Goal: Transaction & Acquisition: Purchase product/service

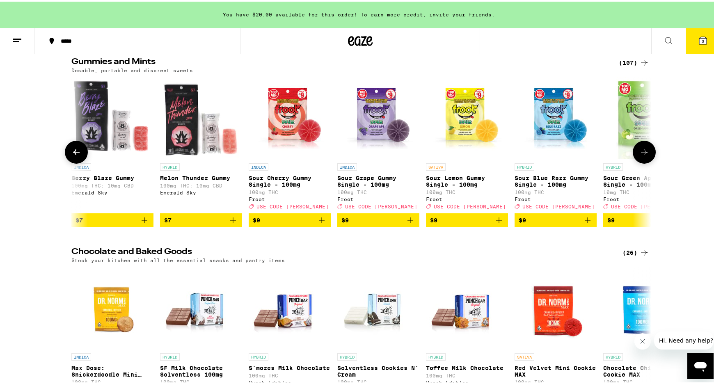
scroll to position [0, 5857]
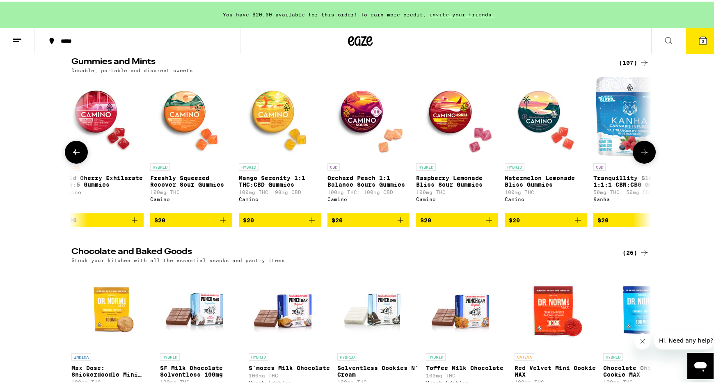
click at [641, 153] on icon at bounding box center [644, 151] width 7 height 6
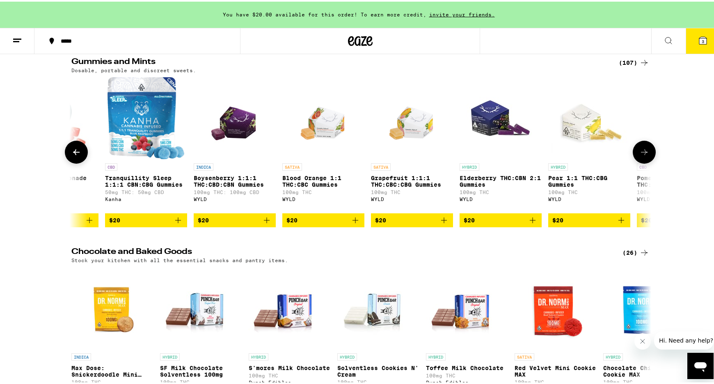
click at [641, 155] on icon at bounding box center [644, 151] width 10 height 10
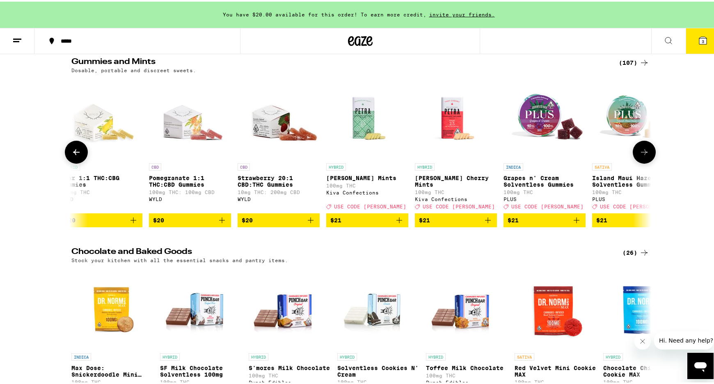
scroll to position [0, 6833]
click at [641, 155] on icon at bounding box center [644, 151] width 10 height 10
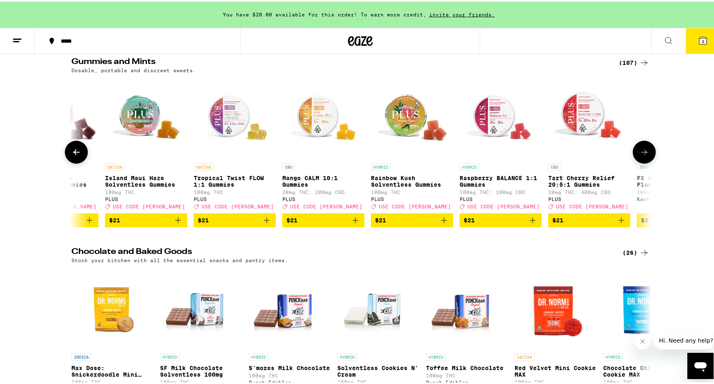
scroll to position [0, 7321]
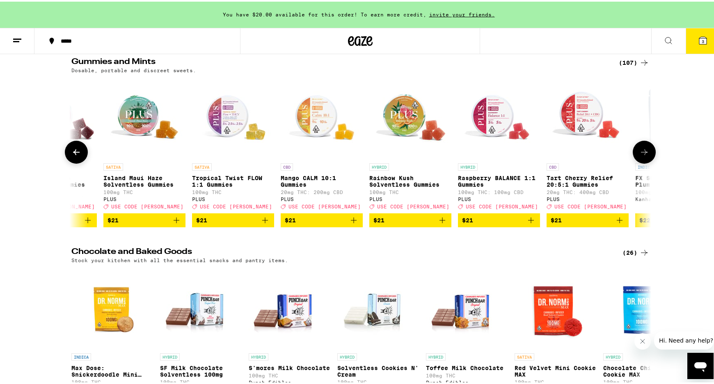
click at [414, 158] on img "Open page for Rainbow Kush Solventless Gummies from PLUS" at bounding box center [410, 116] width 82 height 82
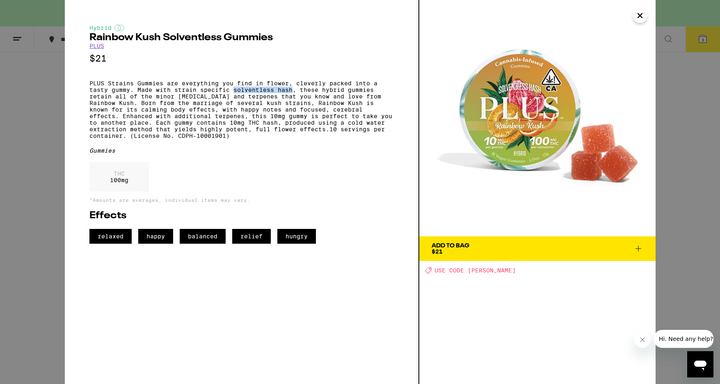
drag, startPoint x: 235, startPoint y: 94, endPoint x: 292, endPoint y: 93, distance: 56.6
click at [292, 93] on p "PLUS Strains Gummies are everything you find in flower, cleverly packed into a …" at bounding box center [241, 109] width 304 height 59
copy p "solventless hash"
click at [635, 18] on icon "Close" at bounding box center [640, 15] width 10 height 12
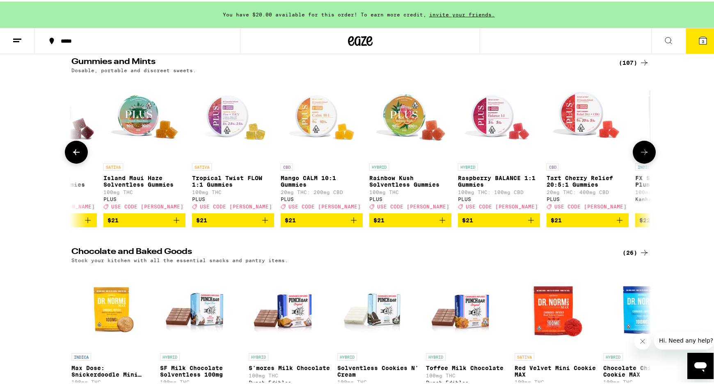
click at [639, 155] on icon at bounding box center [644, 151] width 10 height 10
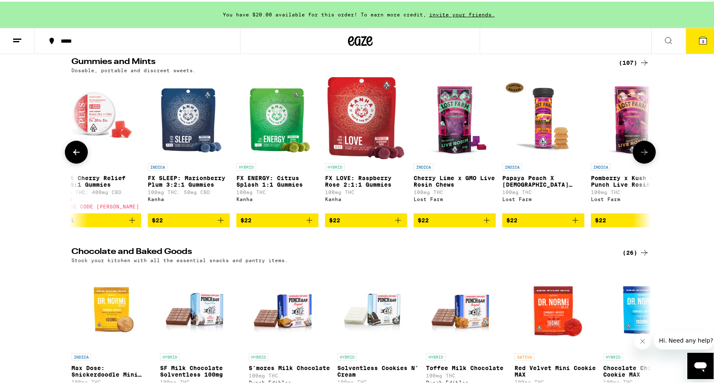
scroll to position [0, 7809]
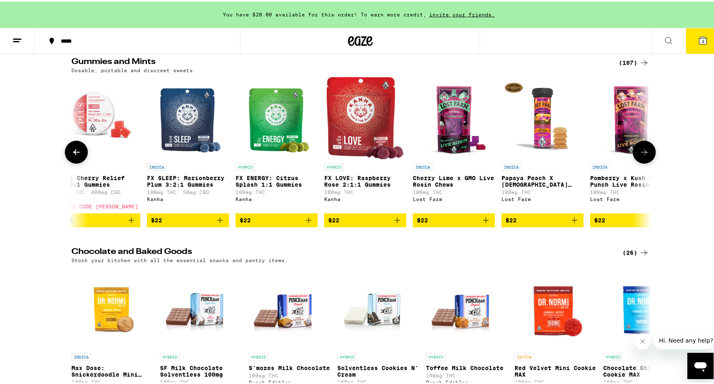
click at [639, 155] on icon at bounding box center [644, 151] width 10 height 10
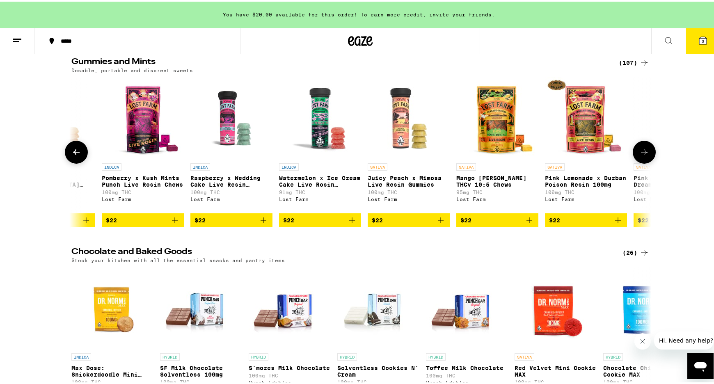
click at [639, 155] on icon at bounding box center [644, 151] width 10 height 10
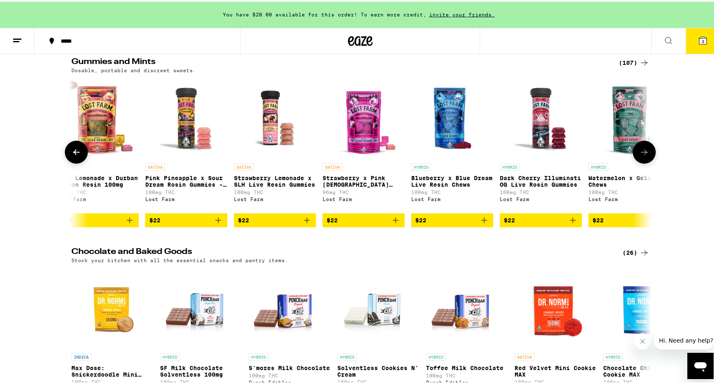
click at [639, 155] on icon at bounding box center [644, 151] width 10 height 10
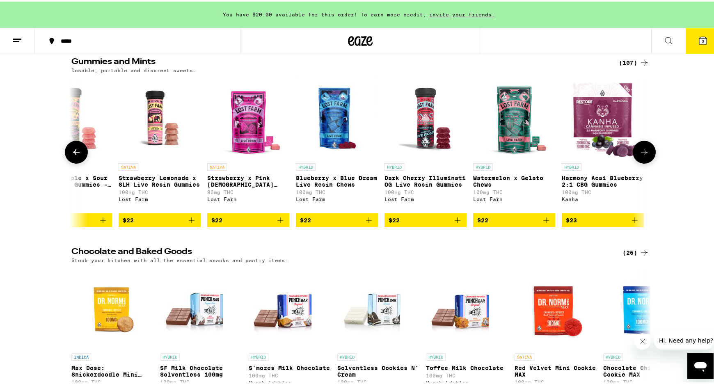
scroll to position [0, 8902]
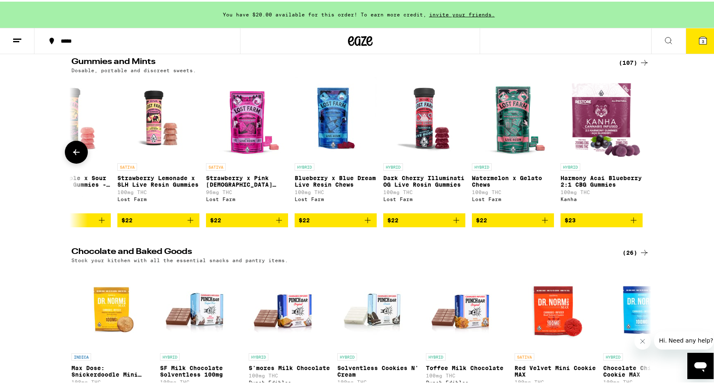
click at [78, 155] on icon at bounding box center [76, 151] width 10 height 10
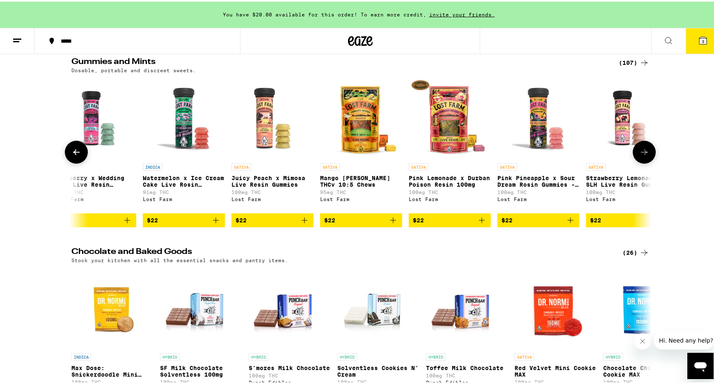
click at [78, 155] on icon at bounding box center [76, 151] width 10 height 10
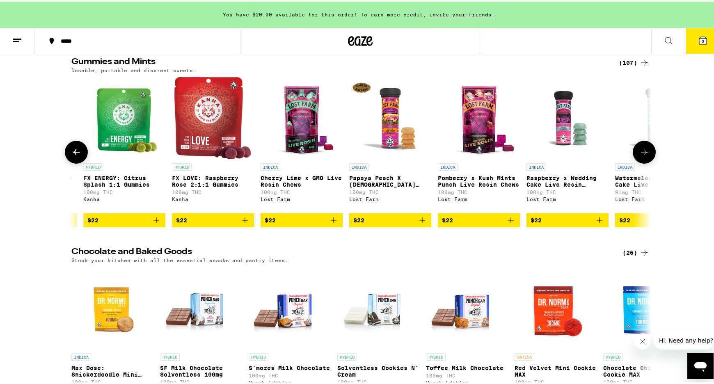
click at [77, 155] on icon at bounding box center [76, 151] width 10 height 10
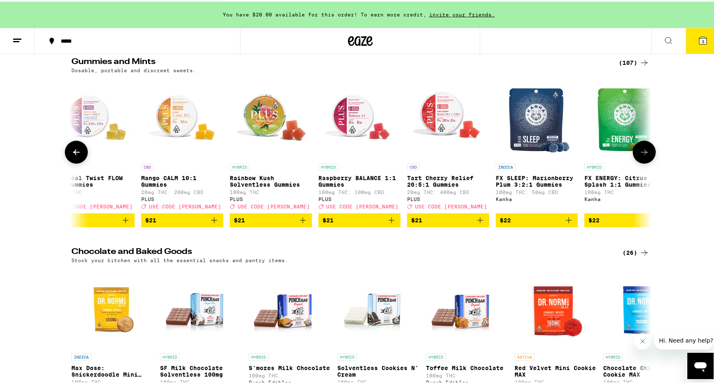
scroll to position [0, 7456]
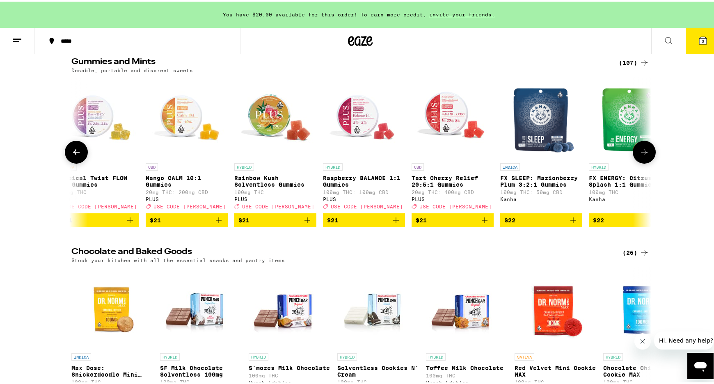
click at [77, 155] on icon at bounding box center [76, 151] width 10 height 10
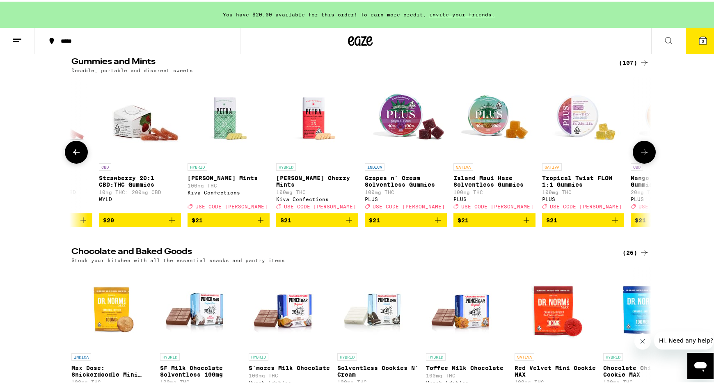
scroll to position [0, 6968]
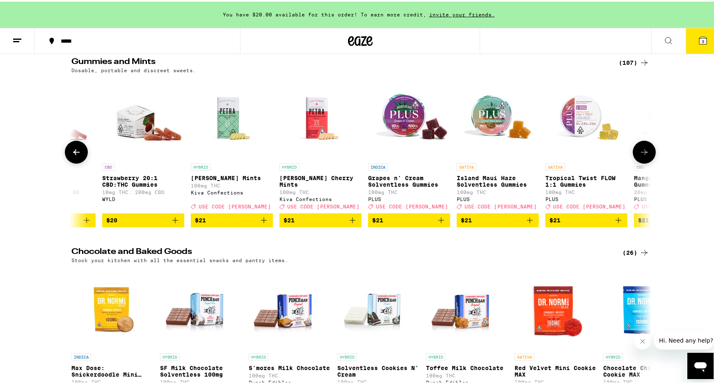
click at [77, 155] on icon at bounding box center [76, 151] width 10 height 10
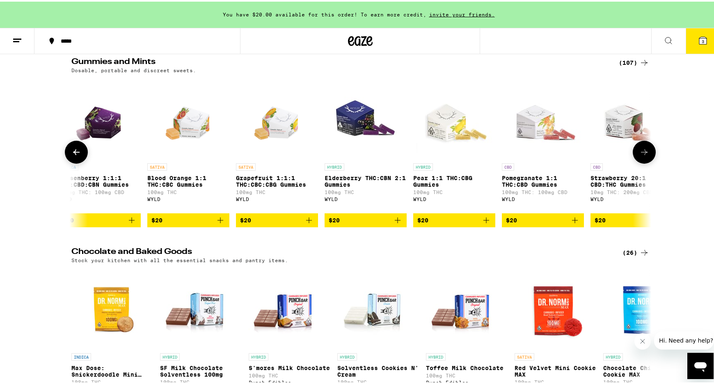
click at [77, 155] on icon at bounding box center [76, 151] width 10 height 10
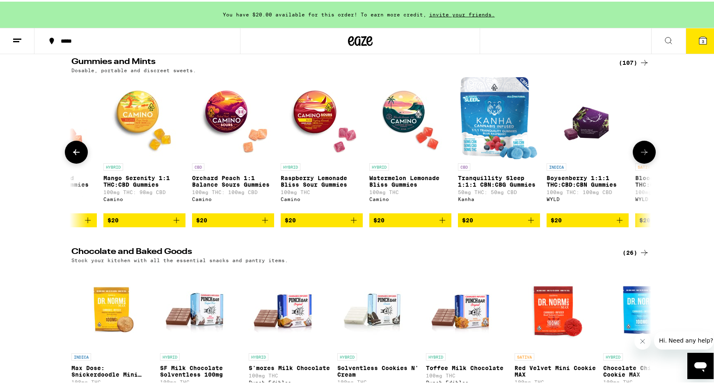
scroll to position [0, 5992]
click at [77, 155] on icon at bounding box center [76, 151] width 10 height 10
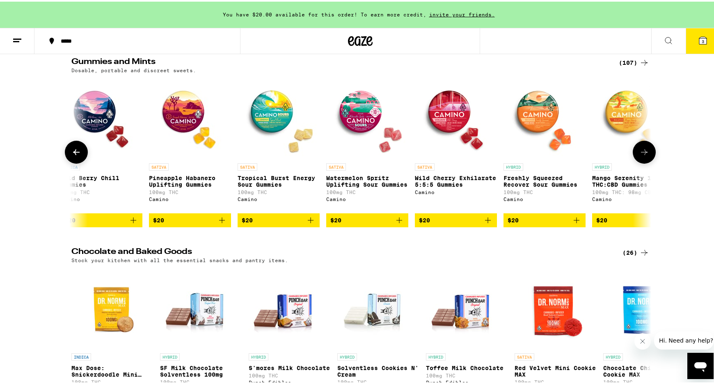
click at [77, 155] on icon at bounding box center [76, 151] width 10 height 10
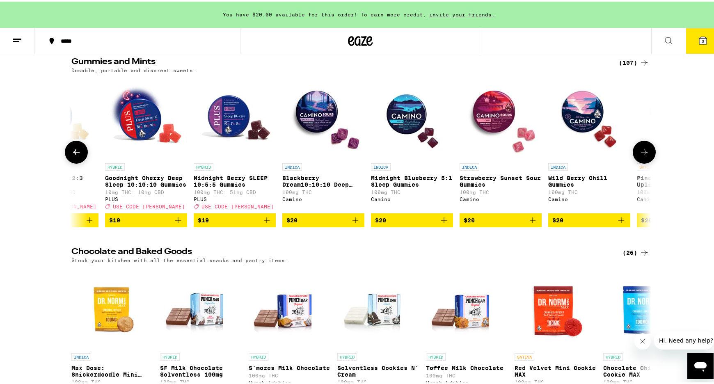
scroll to position [0, 5016]
click at [77, 155] on icon at bounding box center [76, 151] width 10 height 10
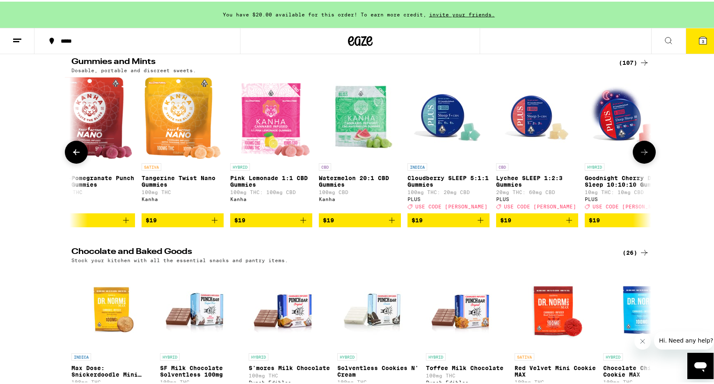
scroll to position [0, 4528]
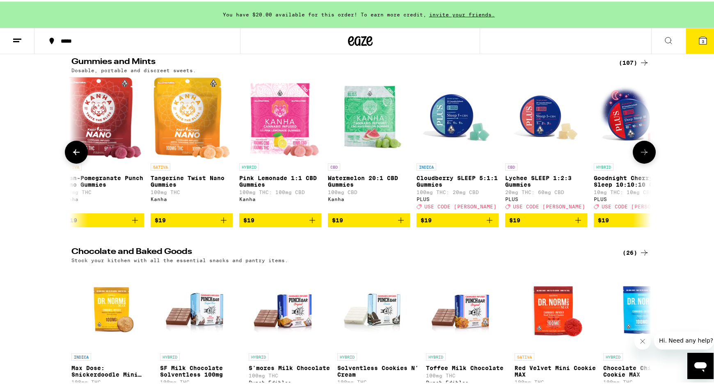
click at [77, 155] on icon at bounding box center [76, 151] width 10 height 10
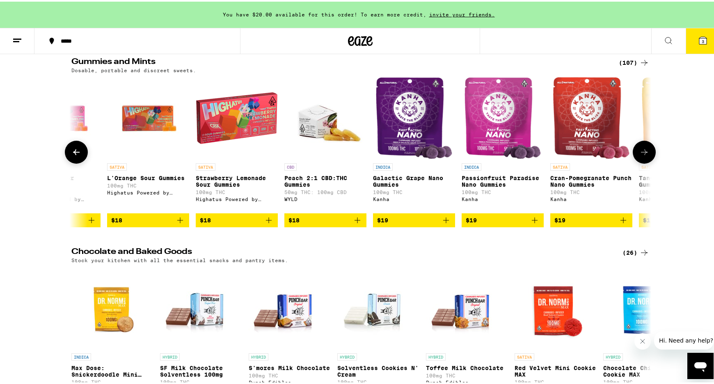
click at [77, 155] on icon at bounding box center [76, 151] width 10 height 10
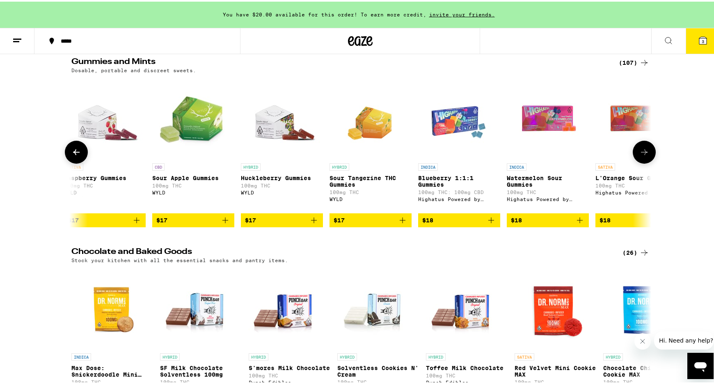
click at [77, 155] on icon at bounding box center [76, 151] width 10 height 10
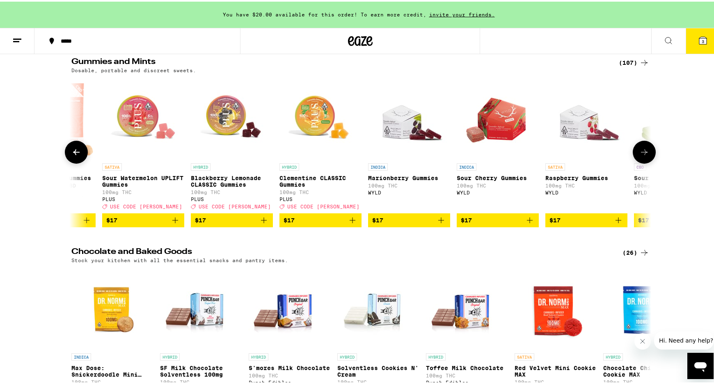
scroll to position [0, 3063]
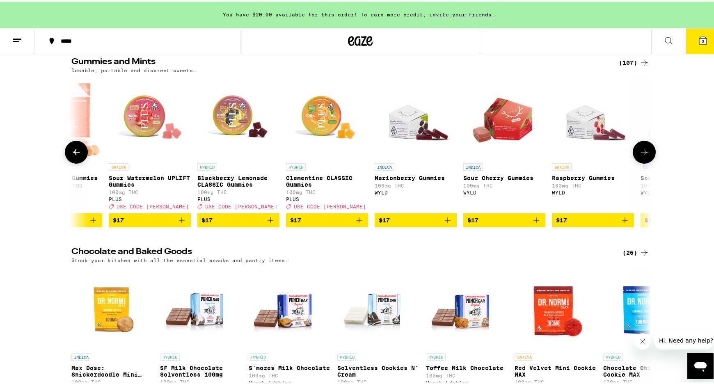
click at [231, 158] on img "Open page for Blackberry Lemonade CLASSIC Gummies from PLUS" at bounding box center [238, 116] width 82 height 82
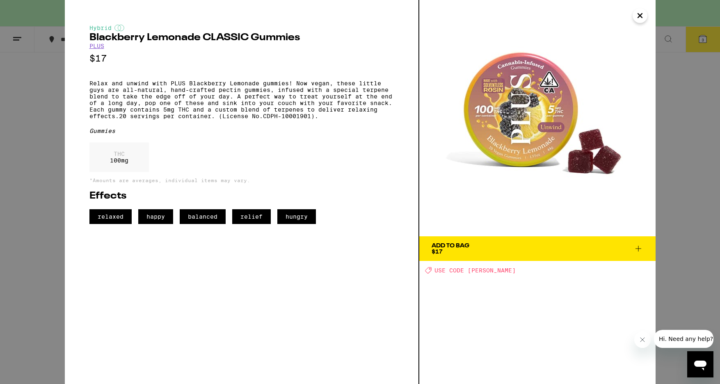
click at [636, 246] on icon at bounding box center [638, 249] width 10 height 10
